Goal: Find specific fact: Locate a discrete piece of known information

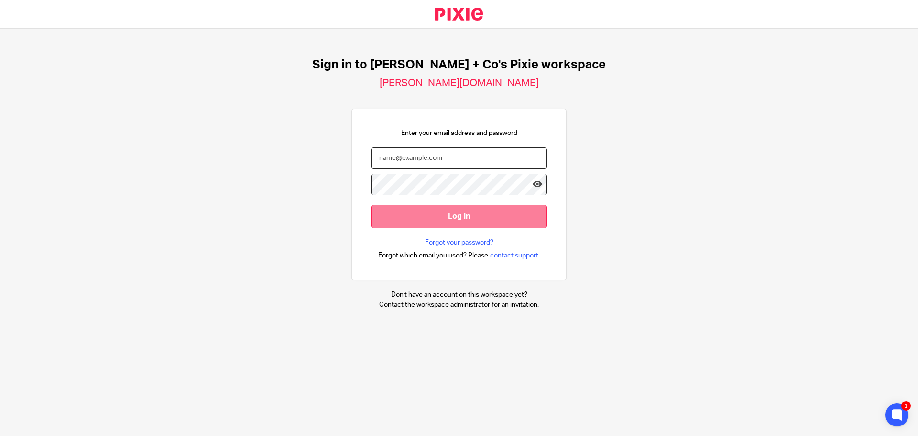
type input "mendy@jacobsandco.co.uk"
click at [438, 216] on input "Log in" at bounding box center [459, 216] width 176 height 23
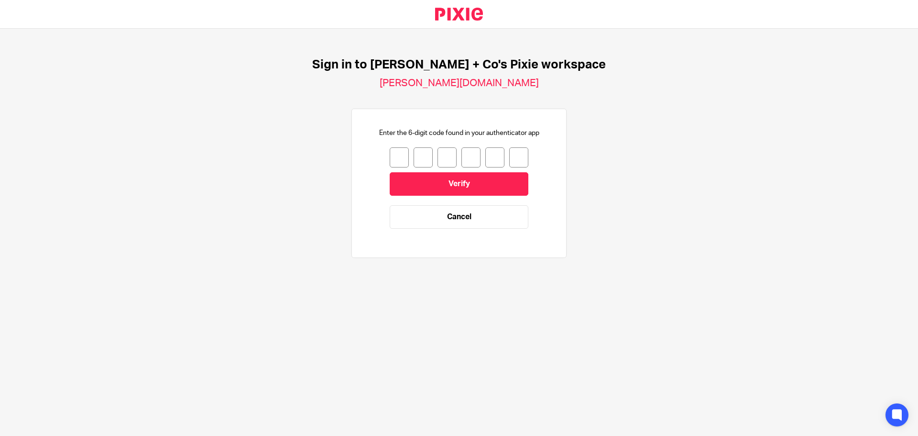
click at [390, 156] on input "number" at bounding box center [399, 157] width 19 height 20
type input "2"
type input "1"
type input "9"
type input "0"
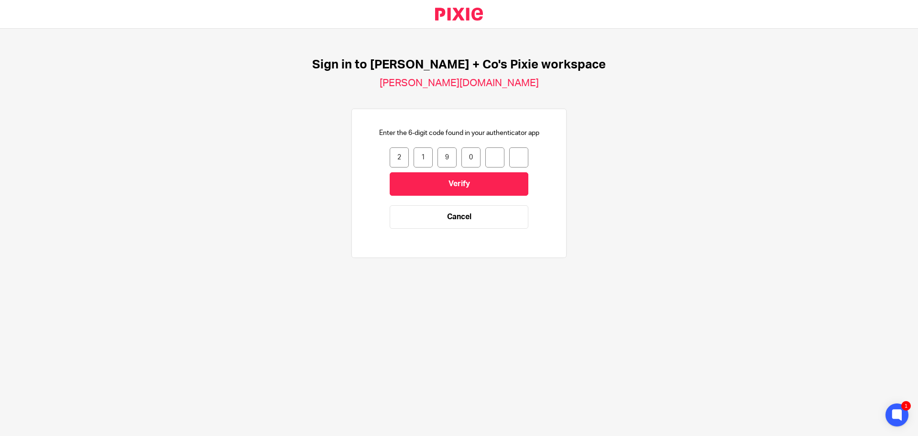
type input "6"
type input "1"
click at [470, 180] on input "Verify" at bounding box center [459, 183] width 139 height 23
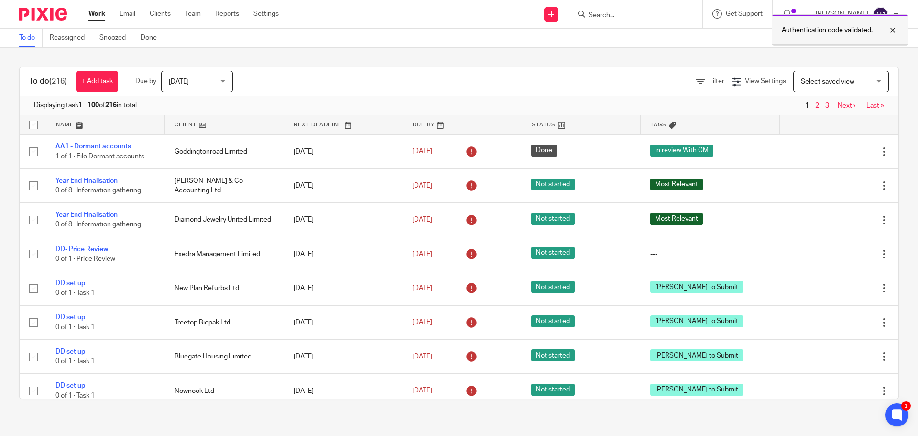
click at [893, 32] on div at bounding box center [886, 29] width 26 height 11
click at [637, 14] on input "Search" at bounding box center [631, 15] width 86 height 9
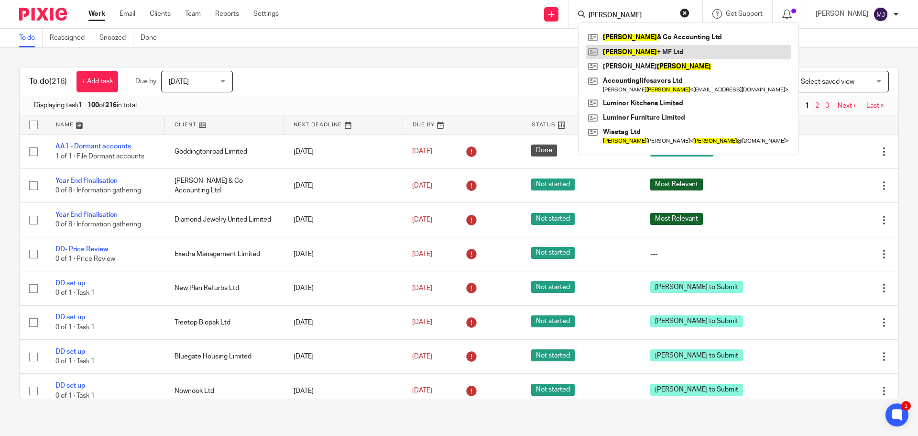
type input "jacobs"
click at [663, 49] on link at bounding box center [689, 52] width 206 height 14
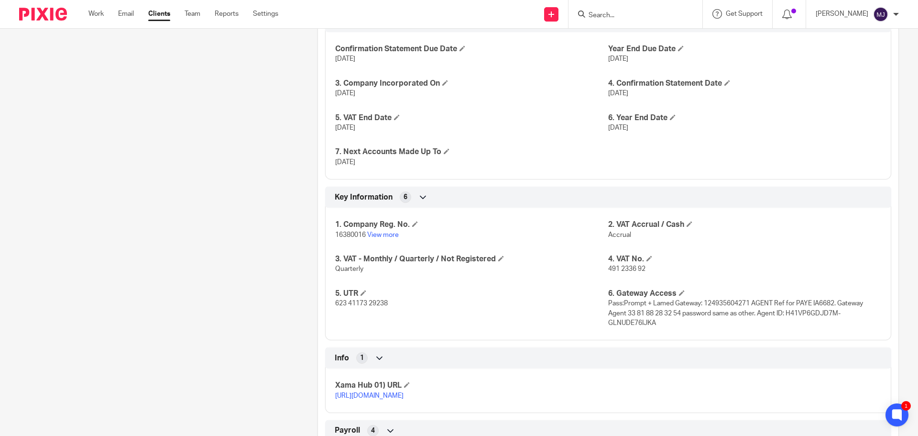
scroll to position [669, 0]
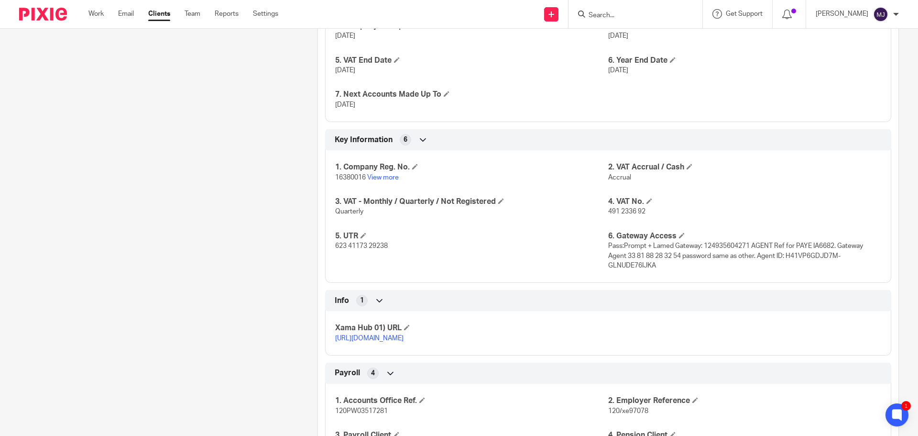
click at [740, 244] on span "Pass:Prompt + Lamed Gateway: 124935604271 AGENT Ref for PAYE IA6682. Gateway Ag…" at bounding box center [735, 255] width 255 height 26
drag, startPoint x: 746, startPoint y: 245, endPoint x: 702, endPoint y: 244, distance: 44.5
click at [702, 244] on span "Pass:Prompt + Lamed Gateway: 124935604271 AGENT Ref for PAYE IA6682. Gateway Ag…" at bounding box center [735, 255] width 255 height 26
copy span "124935604271"
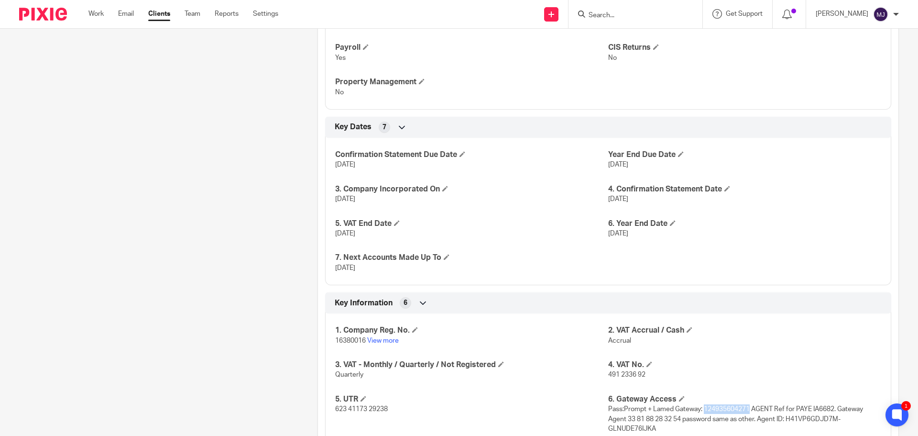
scroll to position [335, 0]
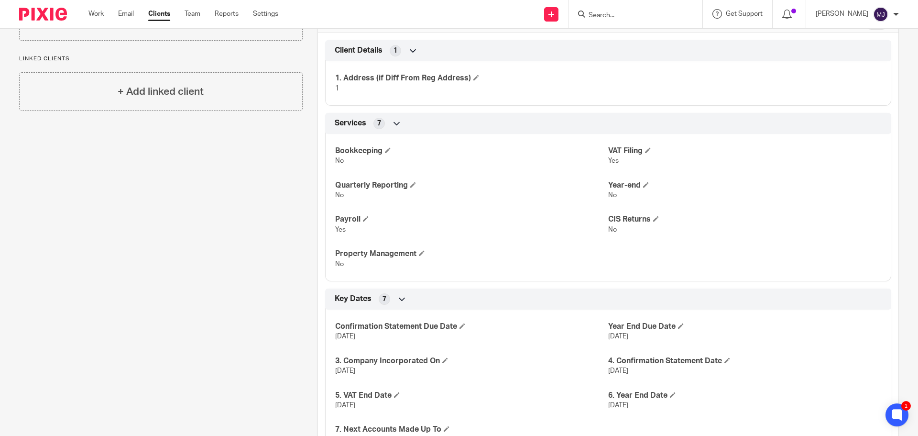
click at [618, 13] on input "Search" at bounding box center [631, 15] width 86 height 9
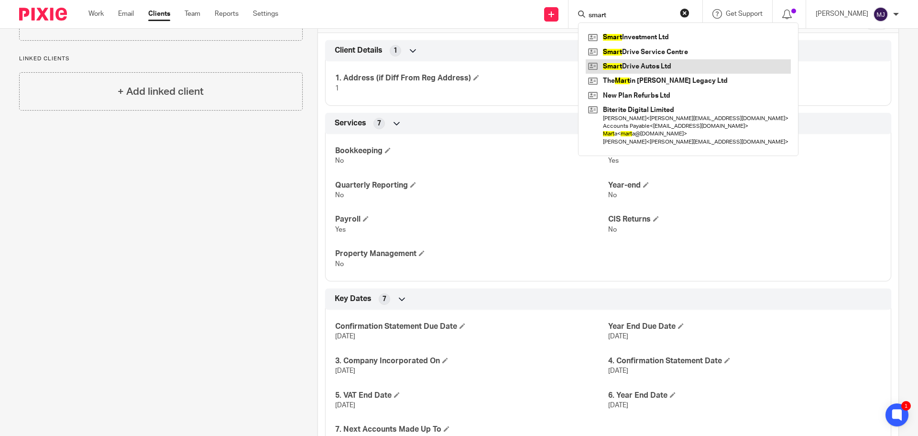
type input "smart"
click at [660, 65] on link at bounding box center [688, 66] width 205 height 14
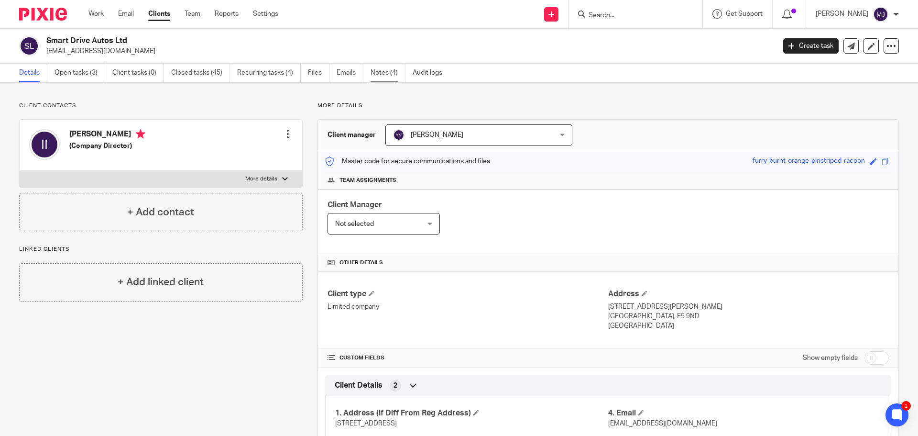
click at [388, 71] on link "Notes (4)" at bounding box center [388, 73] width 35 height 19
